Goal: Task Accomplishment & Management: Use online tool/utility

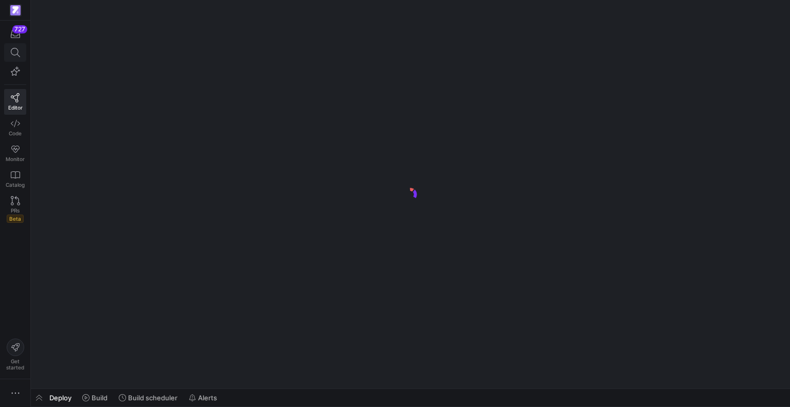
click at [15, 53] on icon at bounding box center [15, 52] width 9 height 9
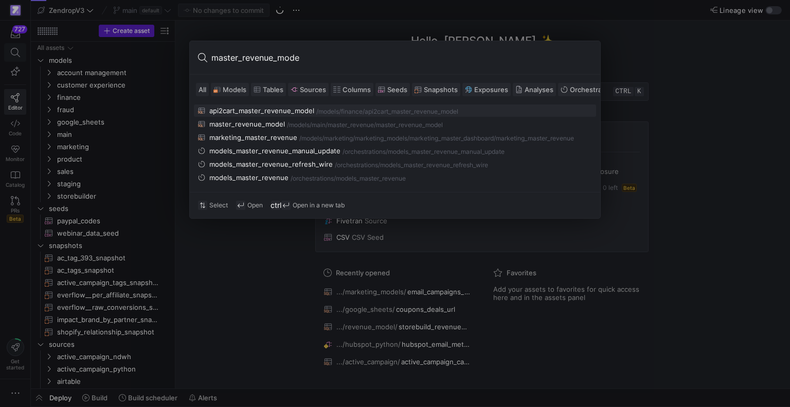
type input "master_revenue_model"
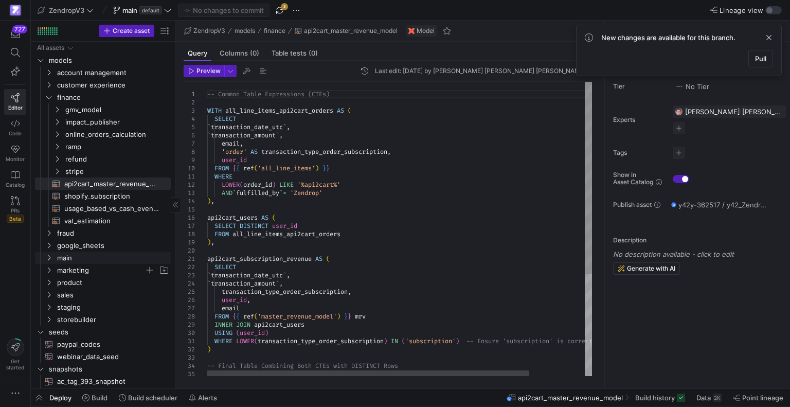
click at [76, 272] on span "marketing" at bounding box center [100, 270] width 87 height 12
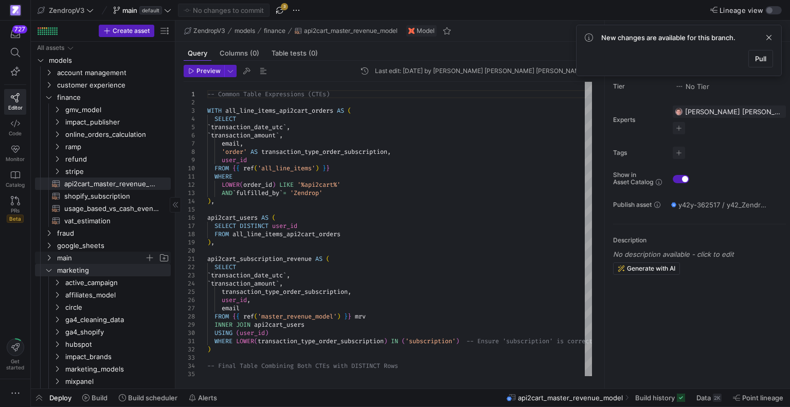
click at [76, 260] on span "main" at bounding box center [100, 258] width 87 height 12
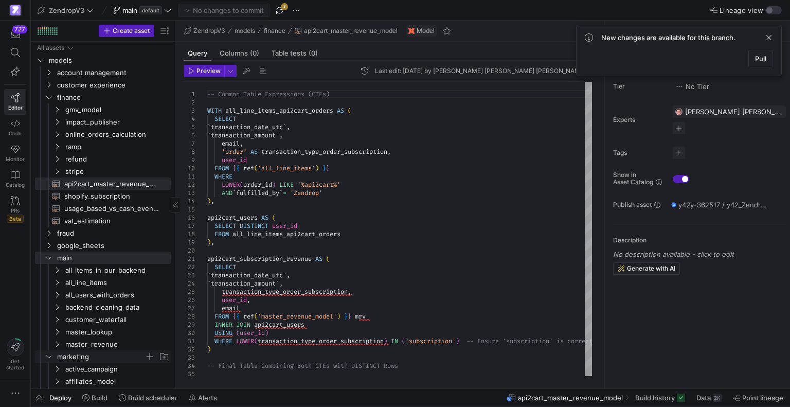
click at [76, 357] on span "marketing" at bounding box center [100, 357] width 87 height 12
click at [89, 343] on span "master_revenue" at bounding box center [104, 344] width 79 height 12
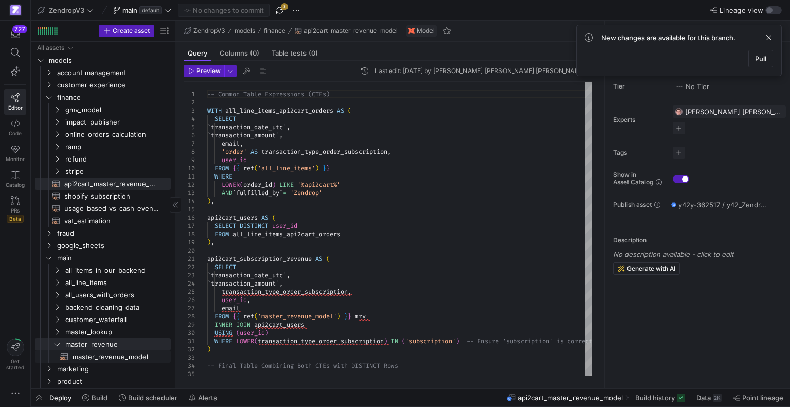
click at [93, 355] on span "master_revenue_model​​​​​​​​​​" at bounding box center [115, 357] width 86 height 12
type textarea "{# {{ config( materialized='view', partition_by={"field": "transaction_date_utc…"
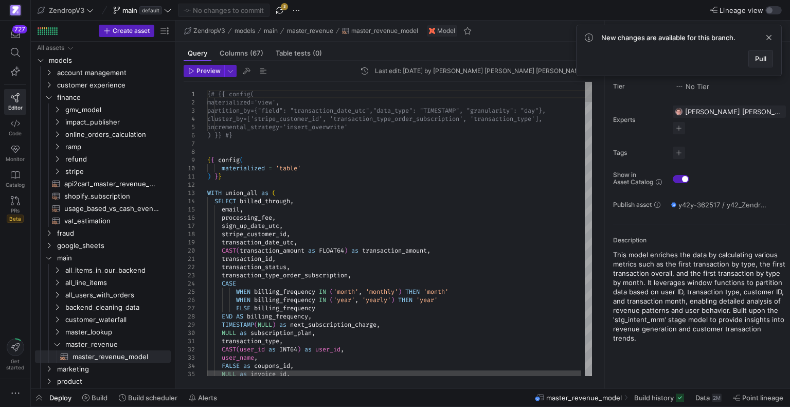
click at [757, 56] on span "Pull" at bounding box center [760, 58] width 11 height 8
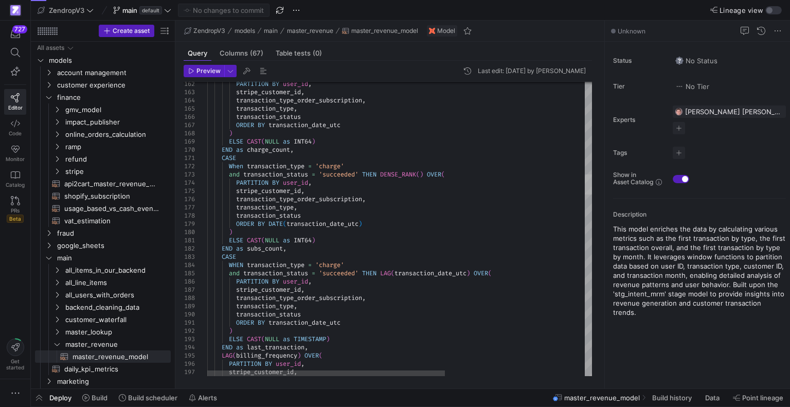
click at [592, 174] on div at bounding box center [587, 184] width 7 height 20
